Goal: Task Accomplishment & Management: Manage account settings

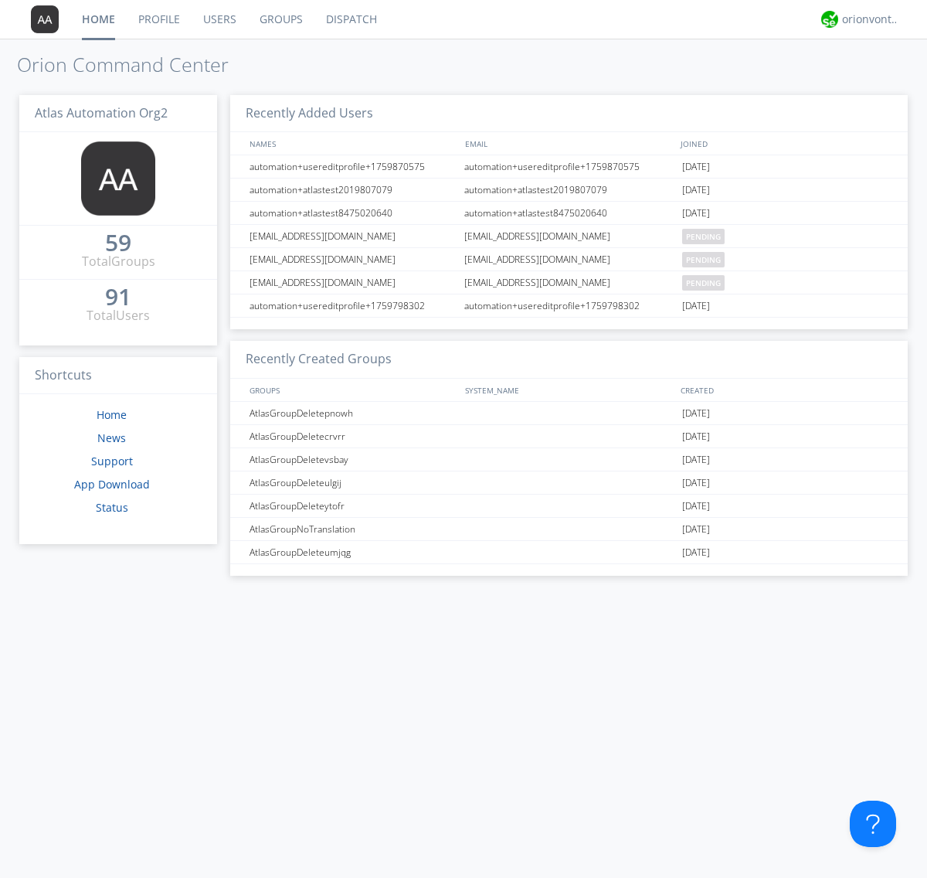
click at [219, 19] on link "Users" at bounding box center [220, 19] width 56 height 39
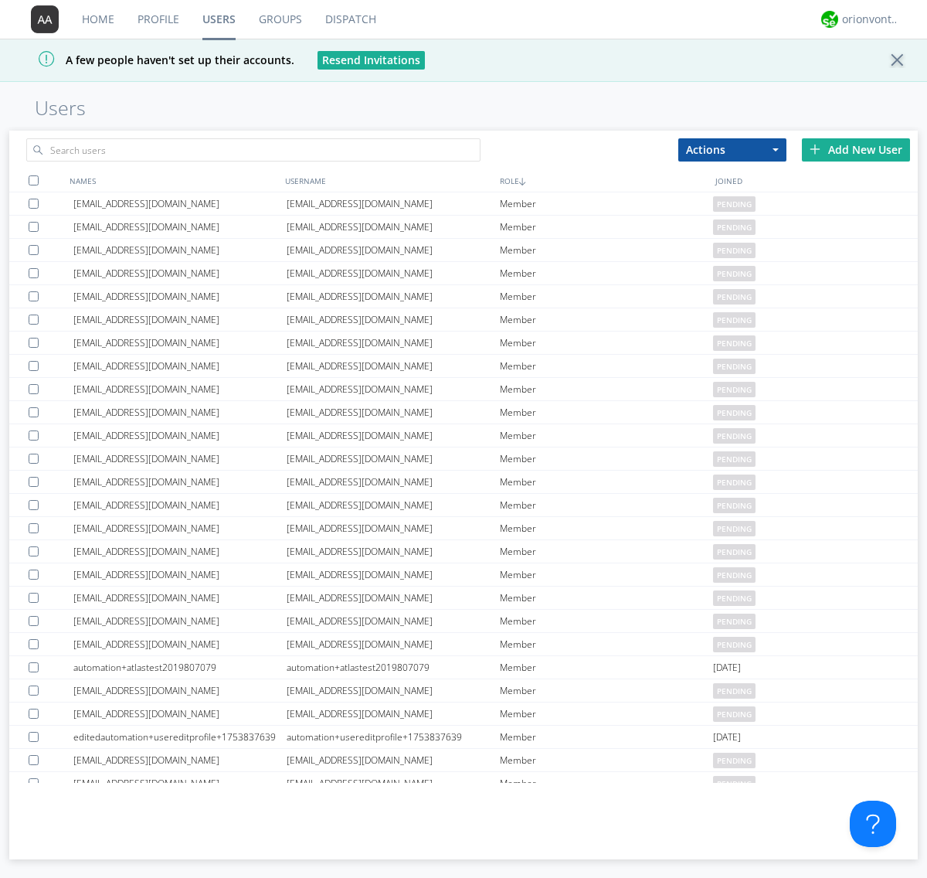
click at [856, 149] on div "Add New User" at bounding box center [856, 149] width 108 height 23
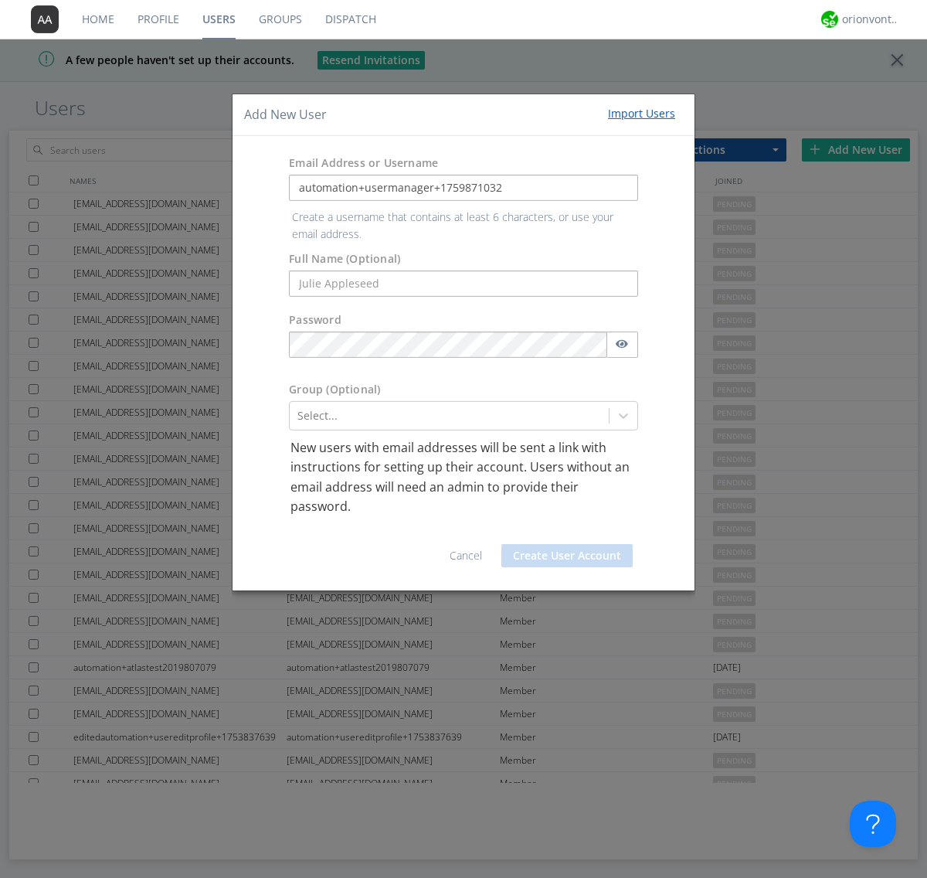
type input "automation+usermanager+1759871032"
click at [567, 544] on button "Create User Account" at bounding box center [567, 555] width 131 height 23
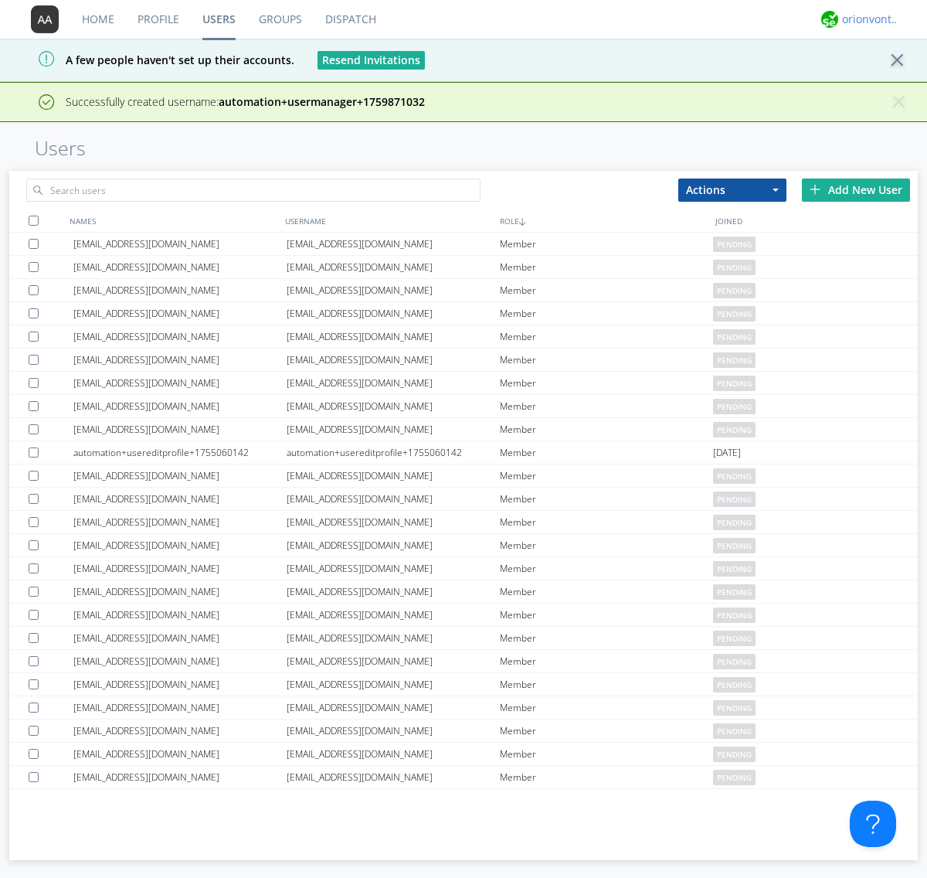
click at [867, 19] on div "orionvontas+atlas+automation+org2" at bounding box center [871, 19] width 58 height 15
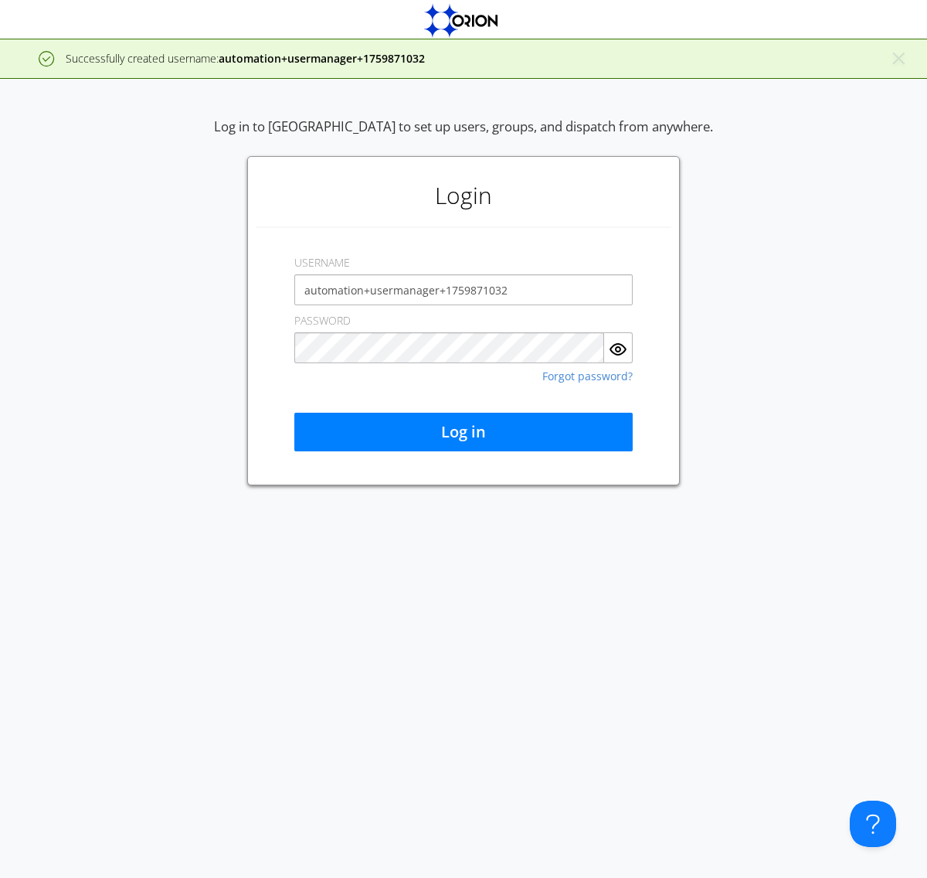
type input "automation+usermanager+1759871032"
click at [464, 432] on button "Log in" at bounding box center [463, 432] width 338 height 39
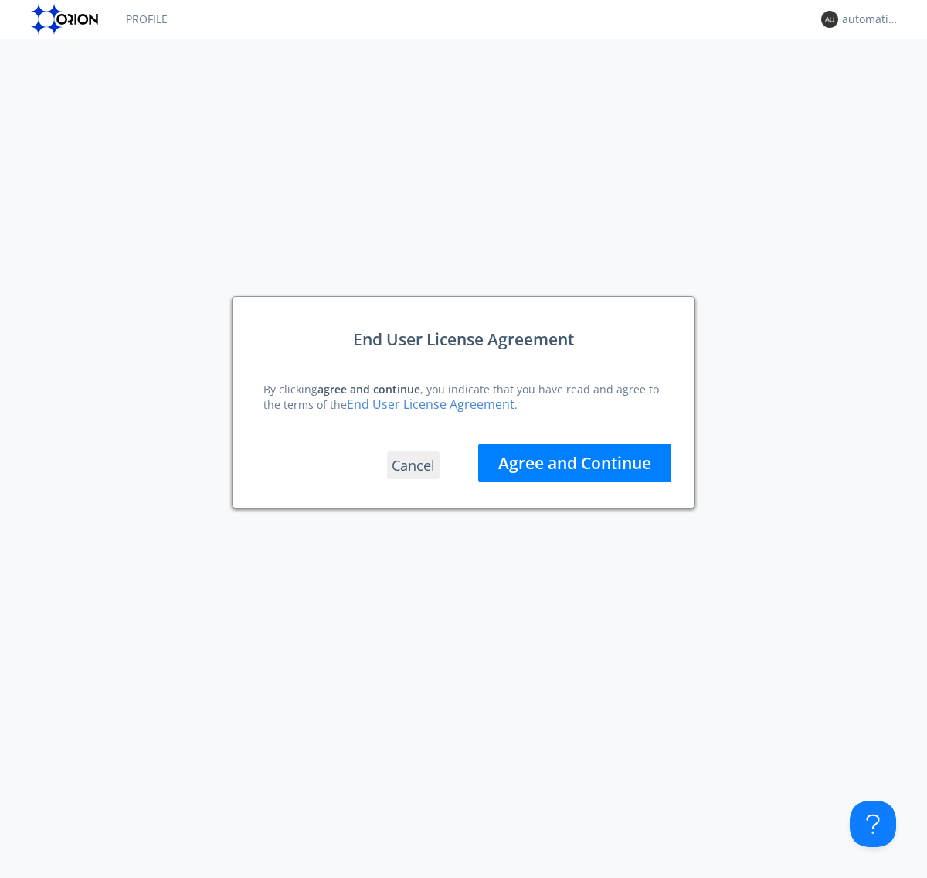
click at [575, 463] on button "Agree and Continue" at bounding box center [574, 463] width 193 height 39
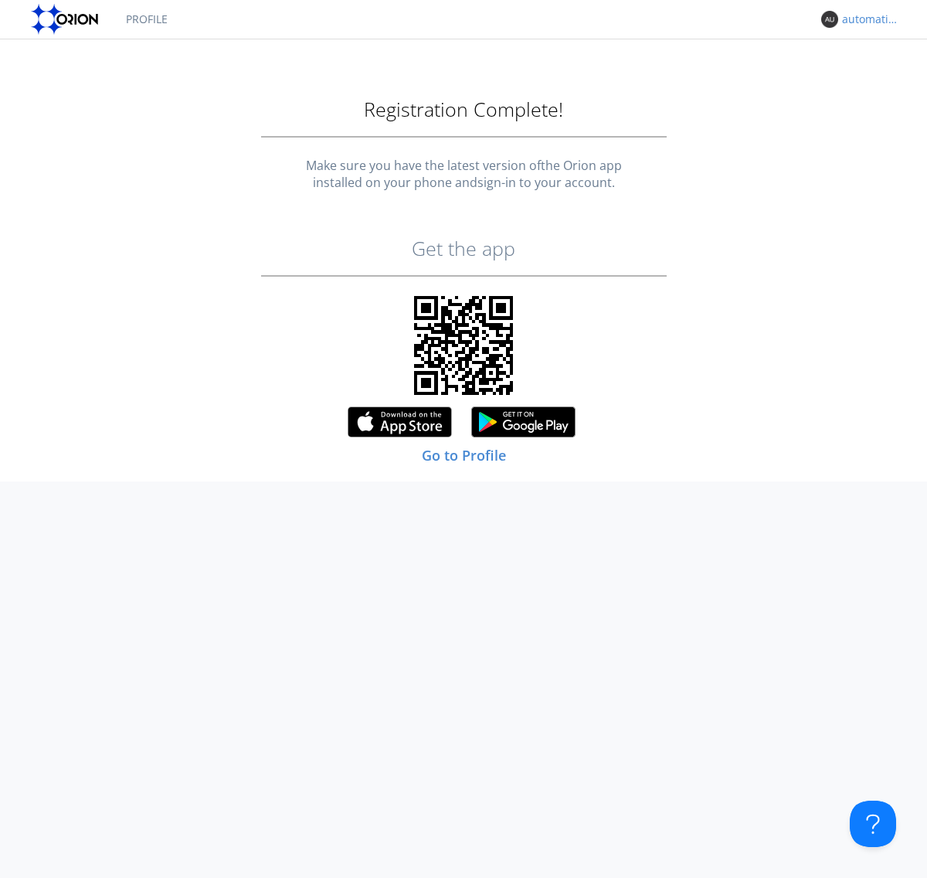
click at [867, 19] on div "automation+usermanager+1759871032" at bounding box center [871, 19] width 58 height 15
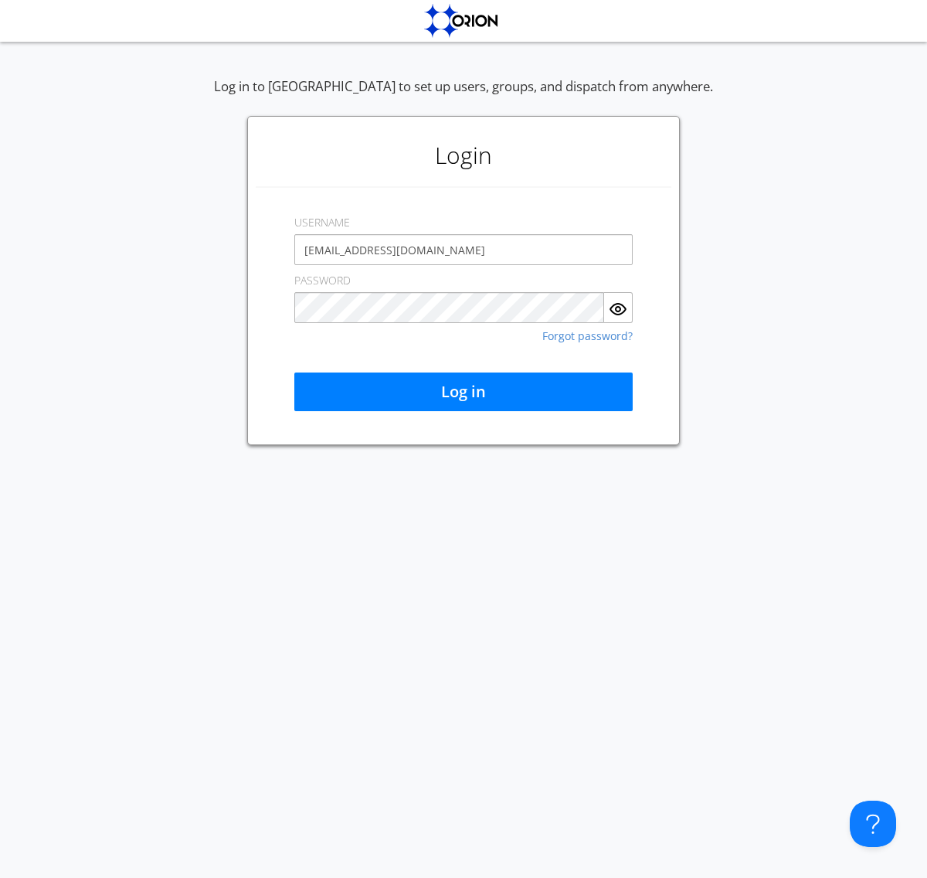
type input "[EMAIL_ADDRESS][DOMAIN_NAME]"
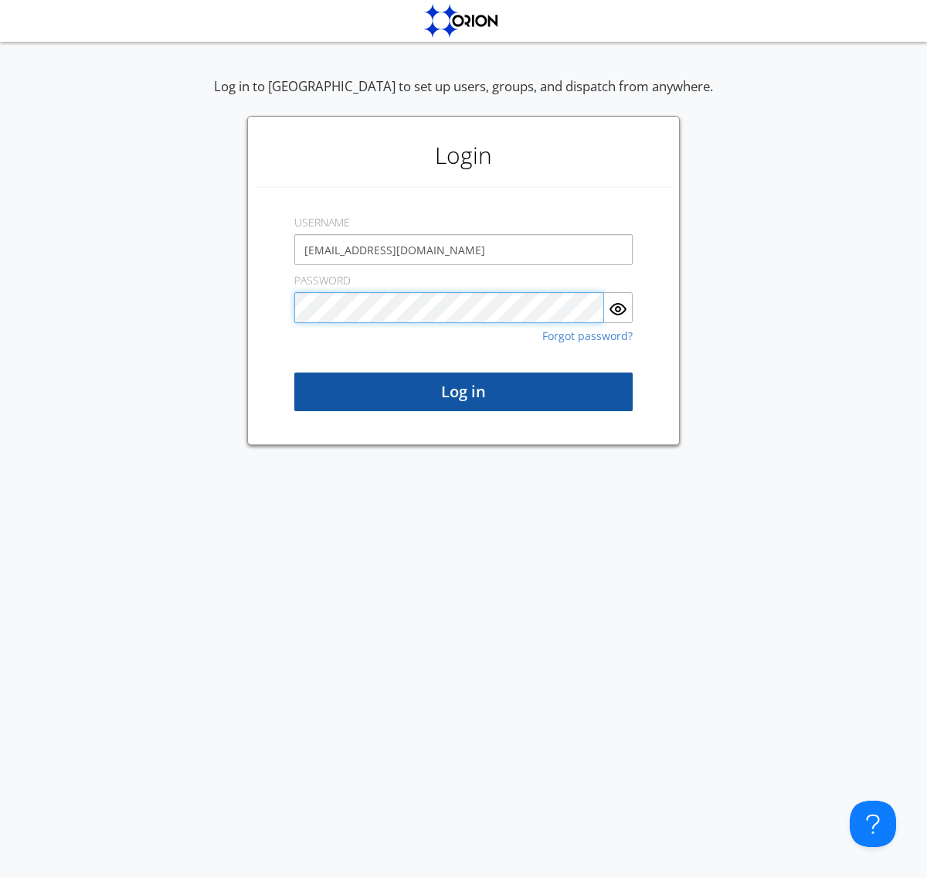
click at [464, 392] on button "Log in" at bounding box center [463, 391] width 338 height 39
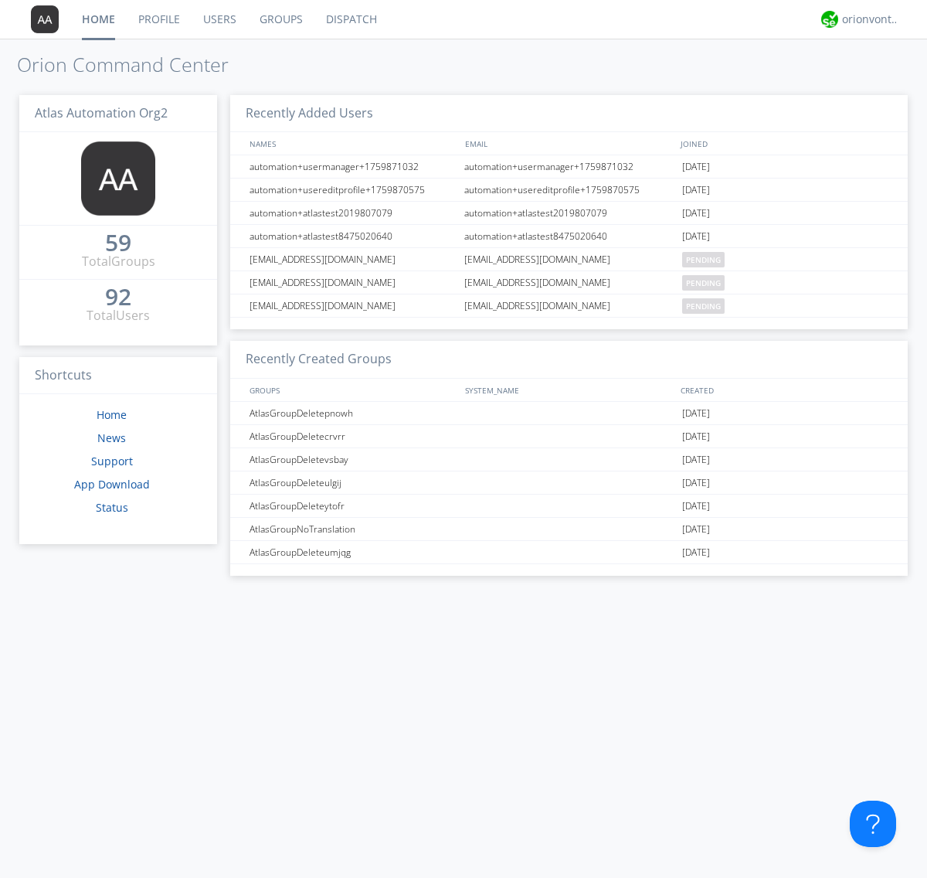
click at [219, 19] on link "Users" at bounding box center [220, 19] width 56 height 39
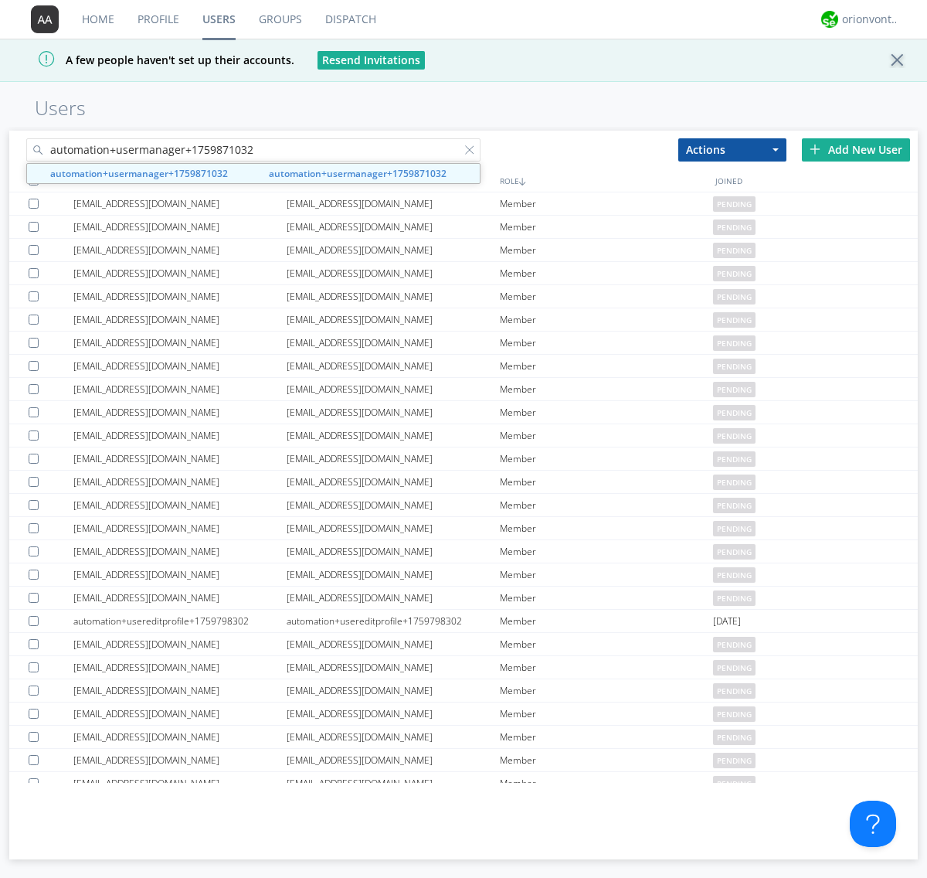
type input "automation+usermanager+1759871032"
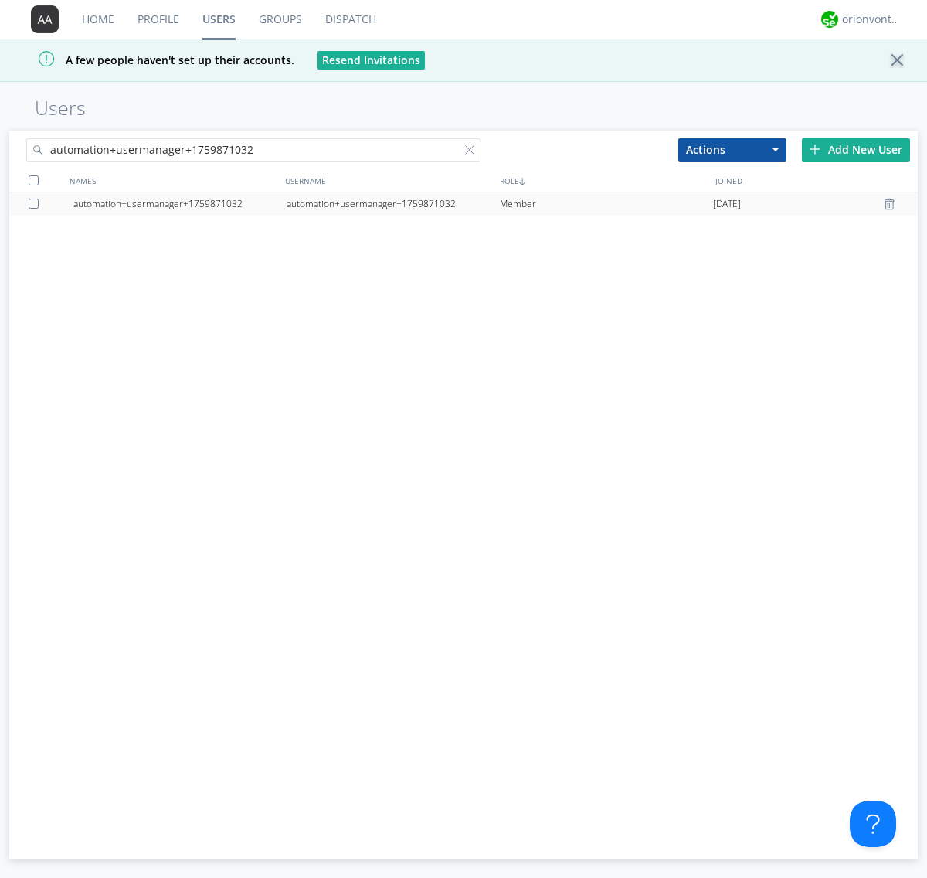
click at [393, 203] on div "automation+usermanager+1759871032" at bounding box center [393, 203] width 213 height 23
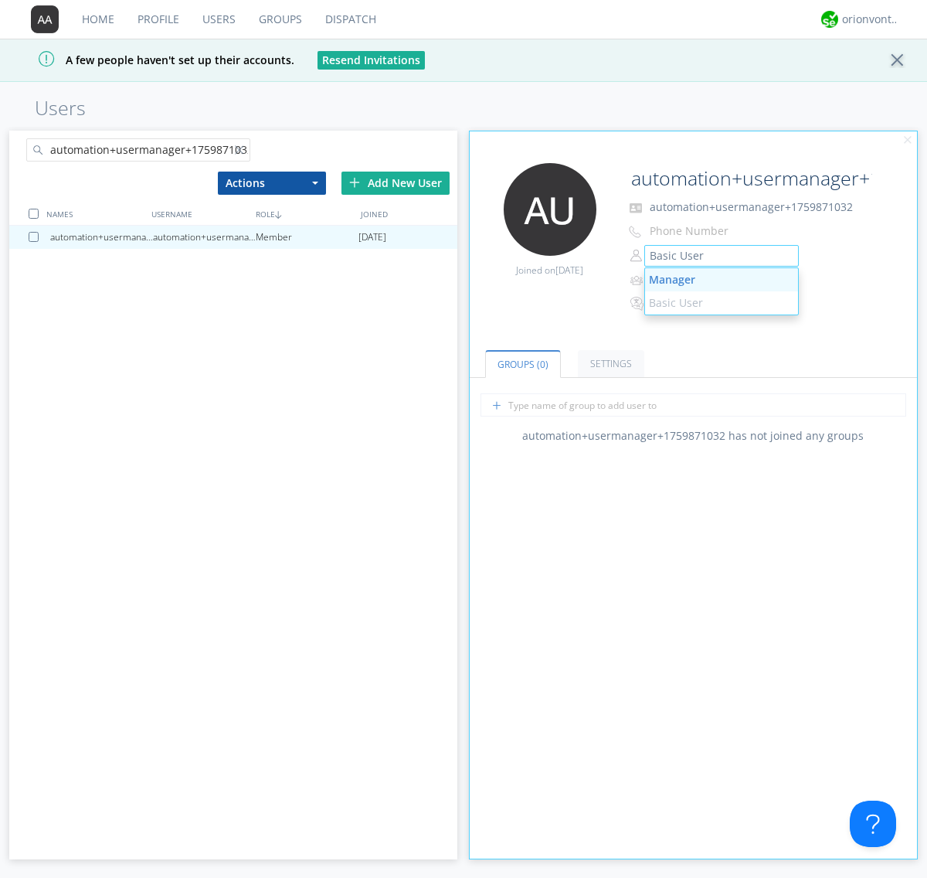
click at [721, 280] on link "Manager" at bounding box center [721, 279] width 153 height 23
click at [867, 19] on div "orionvontas+atlas+automation+org2" at bounding box center [871, 19] width 58 height 15
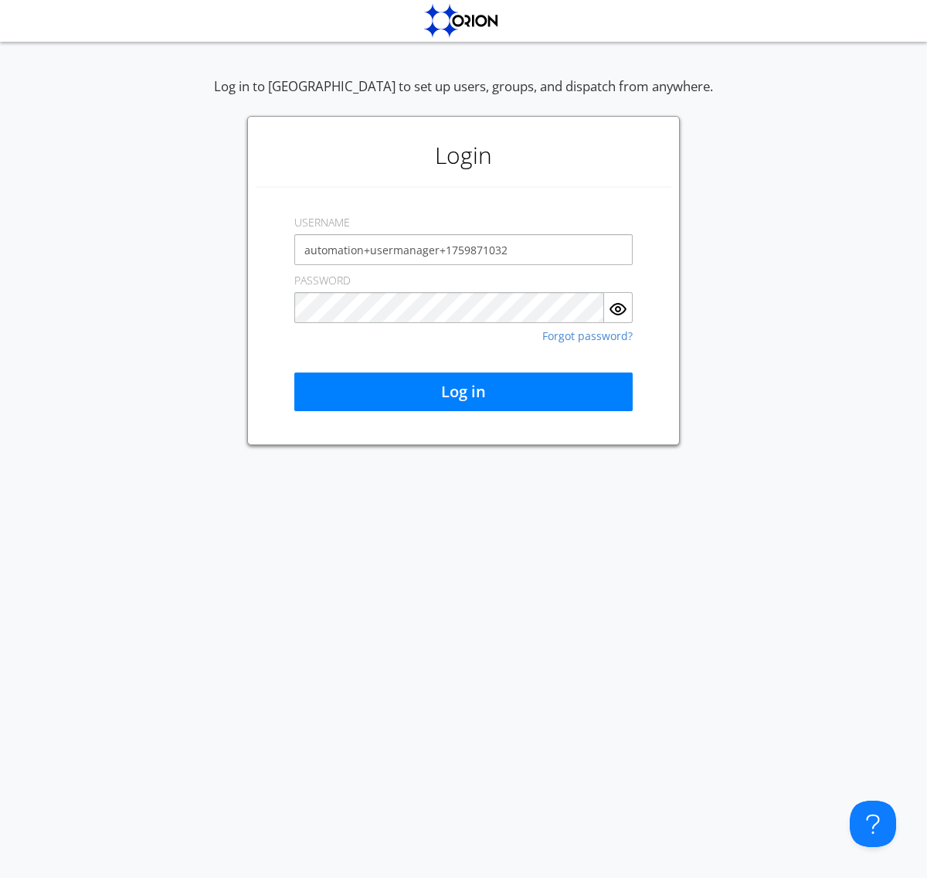
type input "automation+usermanager+1759871032"
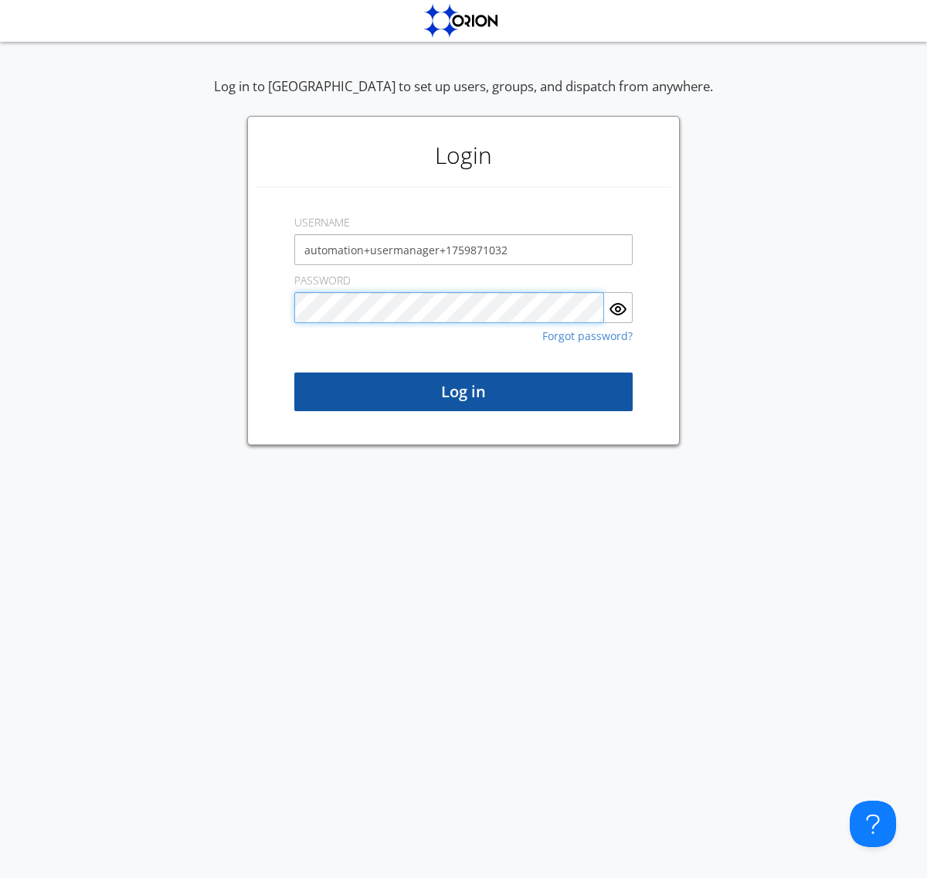
click at [464, 392] on button "Log in" at bounding box center [463, 391] width 338 height 39
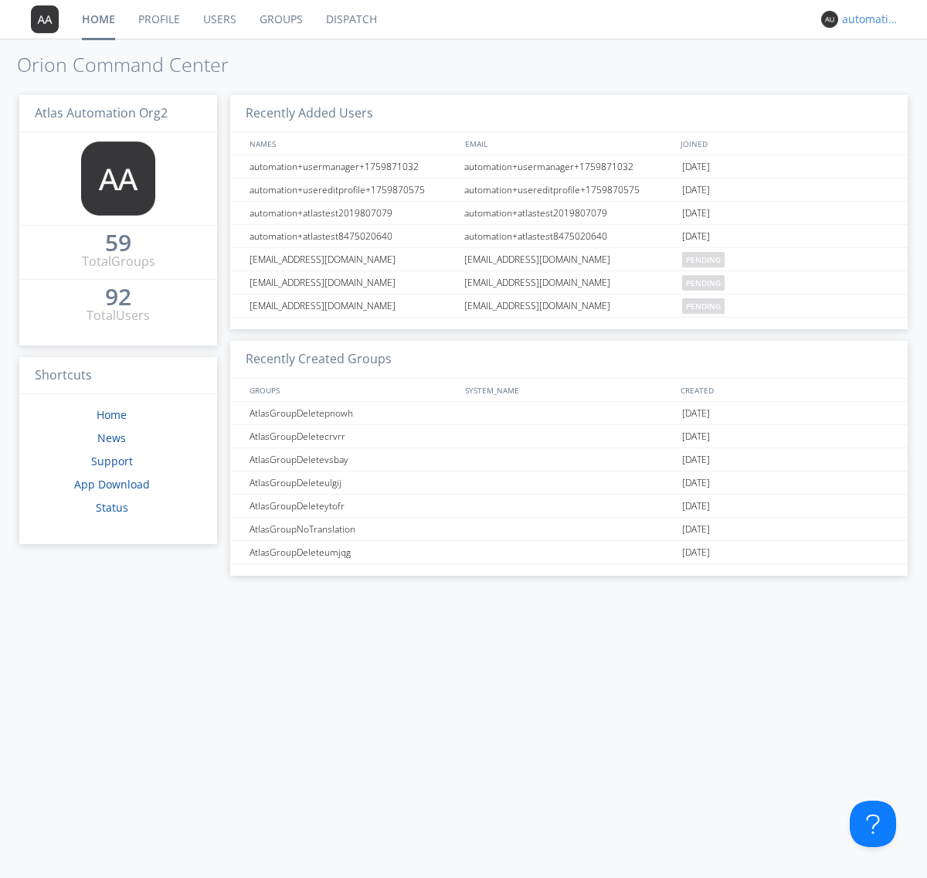
click at [867, 19] on div "automation+usermanager+1759871032" at bounding box center [871, 19] width 58 height 15
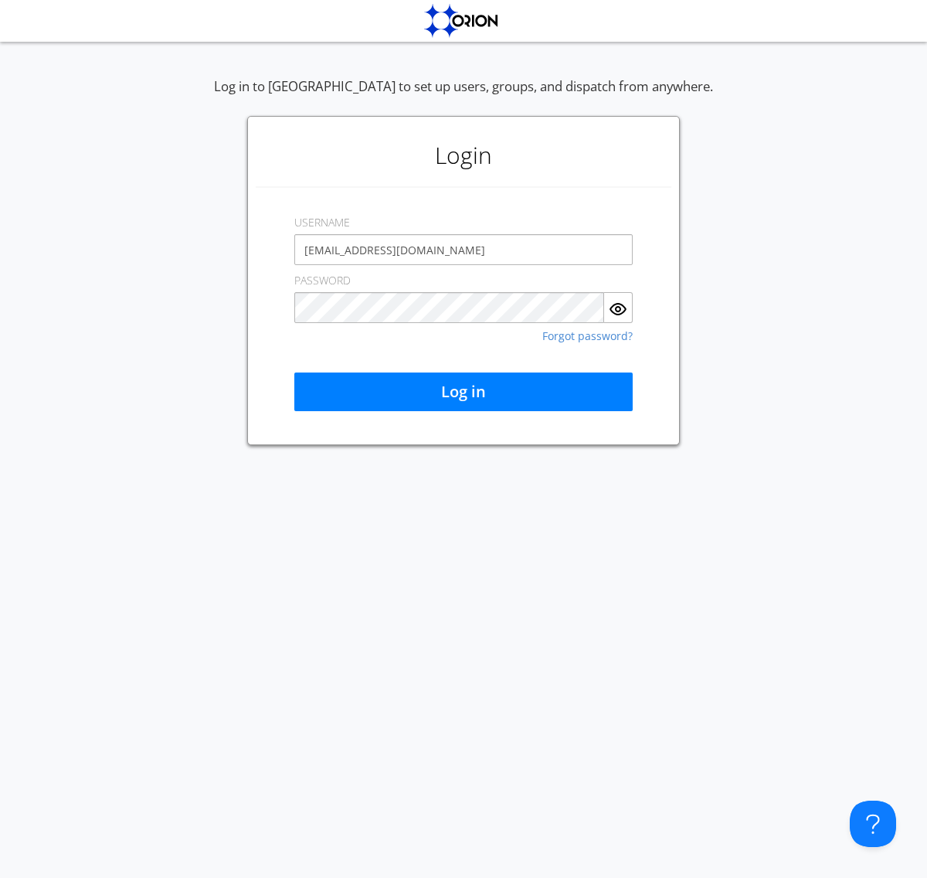
type input "[EMAIL_ADDRESS][DOMAIN_NAME]"
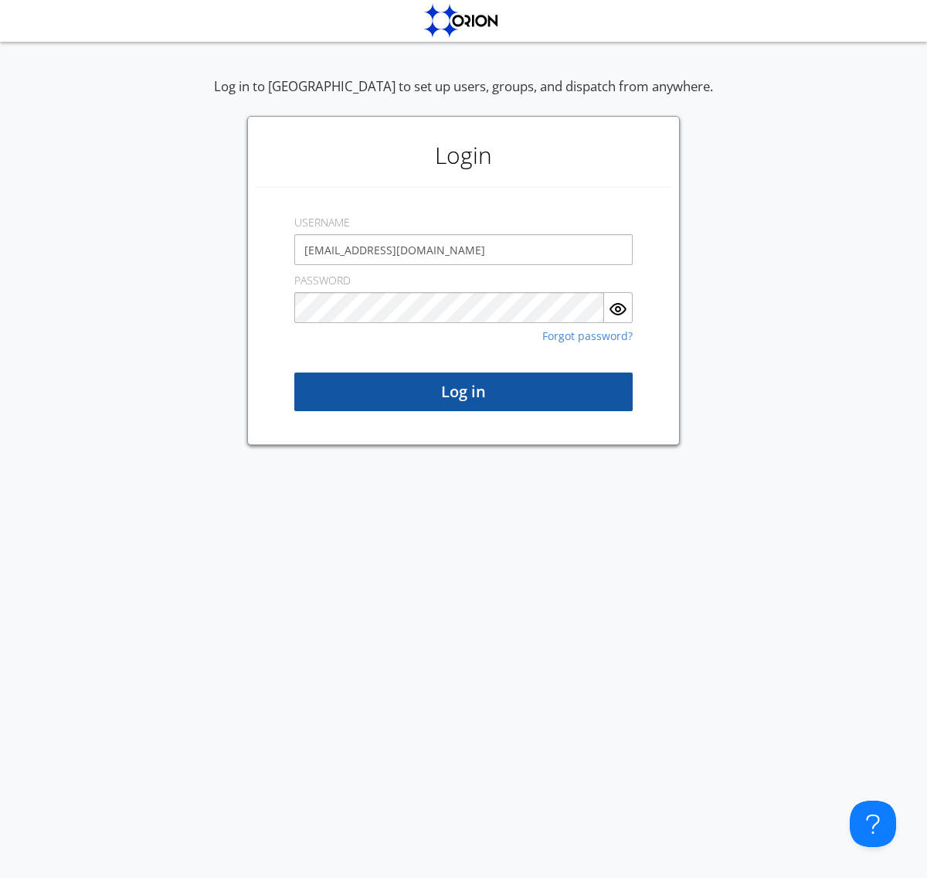
click at [464, 392] on button "Log in" at bounding box center [463, 391] width 338 height 39
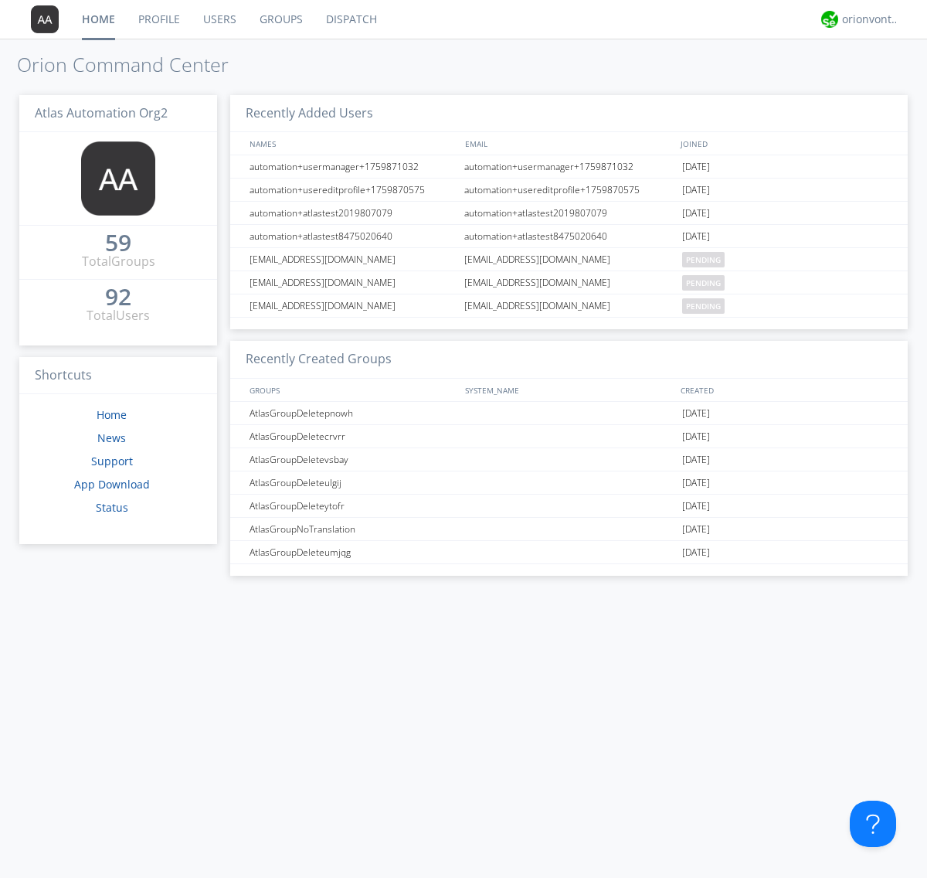
click at [219, 19] on link "Users" at bounding box center [220, 19] width 56 height 39
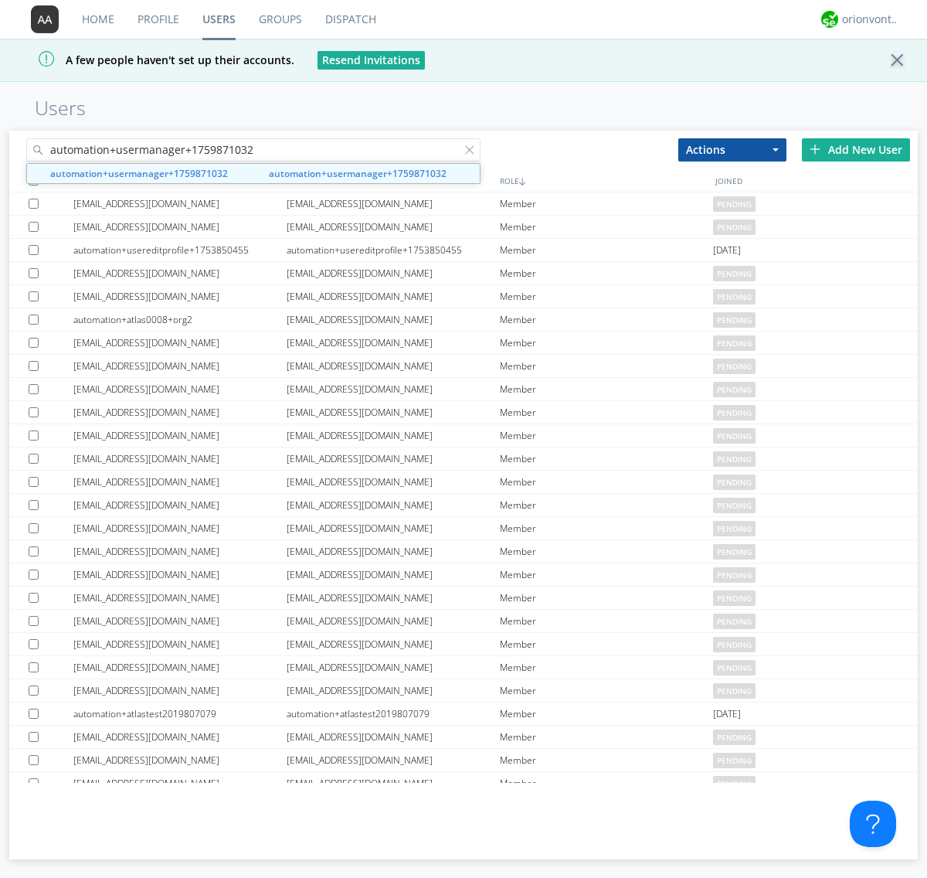
type input "automation+usermanager+1759871032"
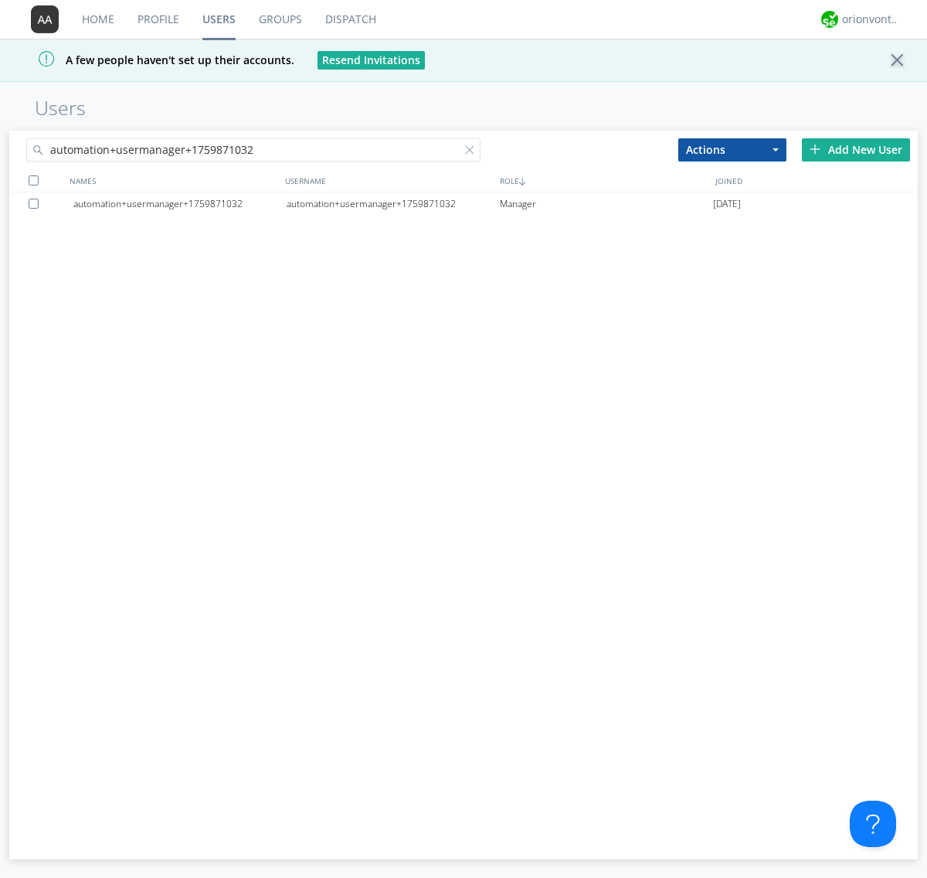
click at [36, 203] on div at bounding box center [36, 204] width 15 height 10
click at [733, 149] on button "Actions" at bounding box center [733, 149] width 108 height 23
click at [0, 0] on link "Delete User" at bounding box center [0, 0] width 0 height 0
